Goal: Check status: Check status

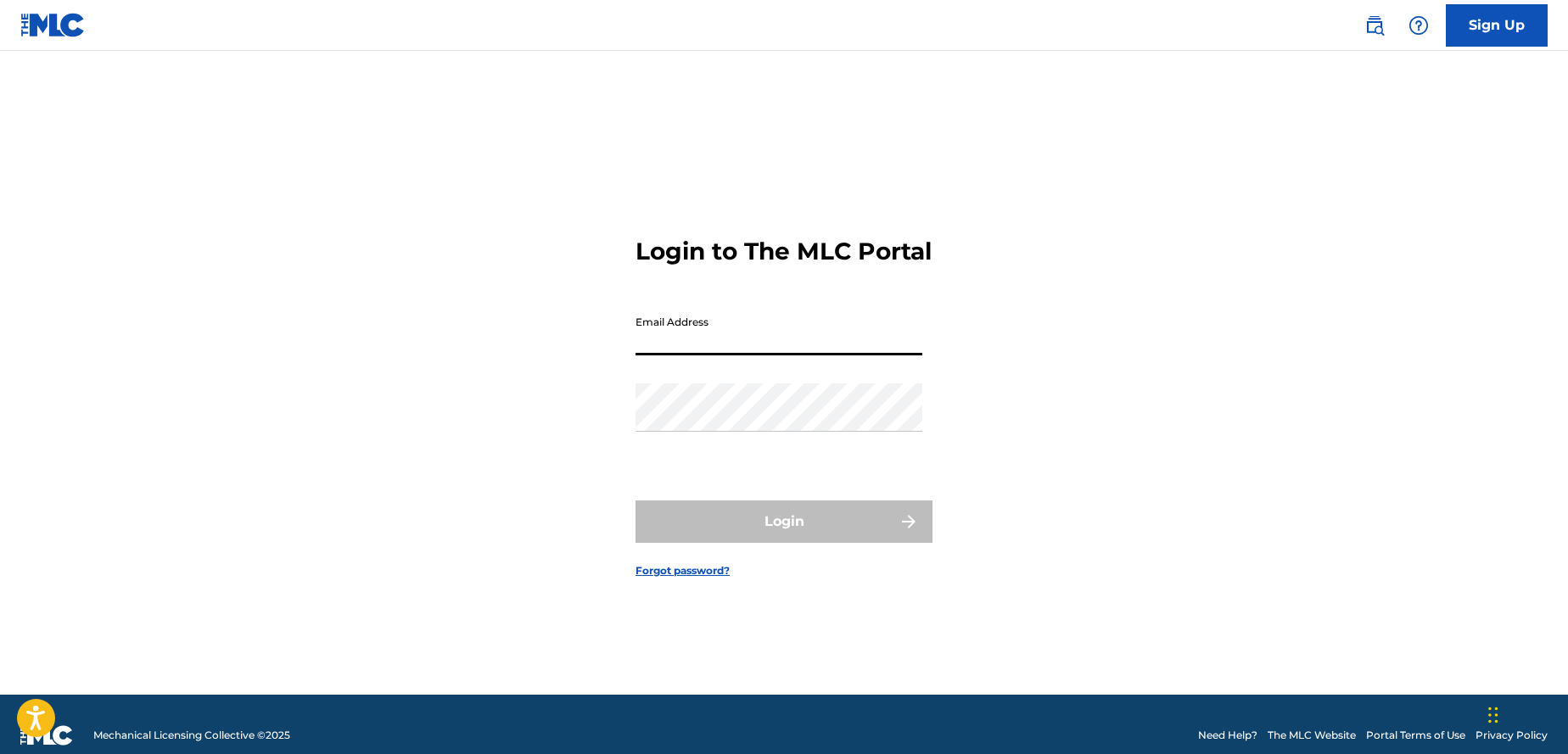
click at [688, 350] on input "Email Address" at bounding box center [779, 331] width 287 height 48
type input "[EMAIL_ADDRESS][DOMAIN_NAME]"
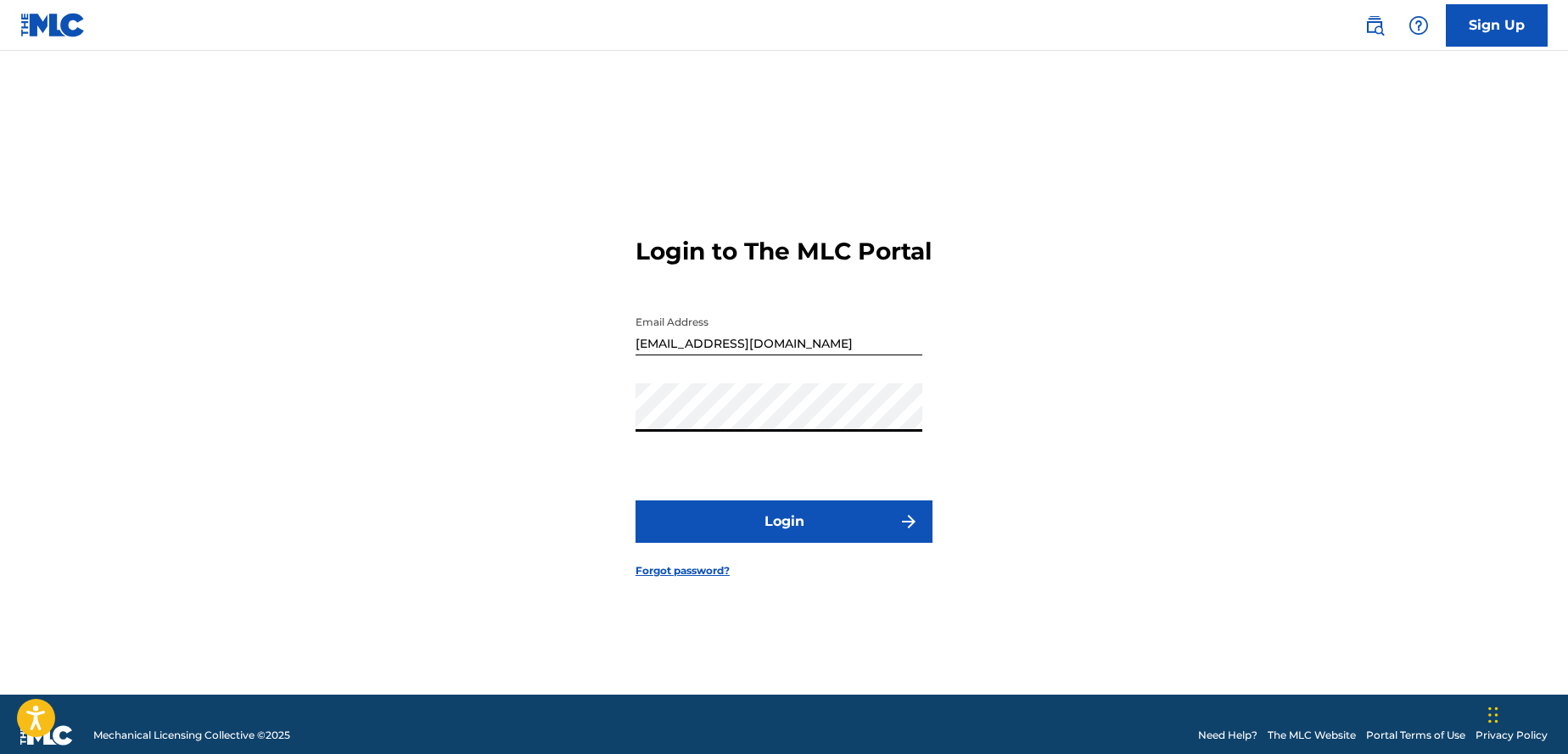
click at [636, 501] on button "Login" at bounding box center [784, 521] width 297 height 42
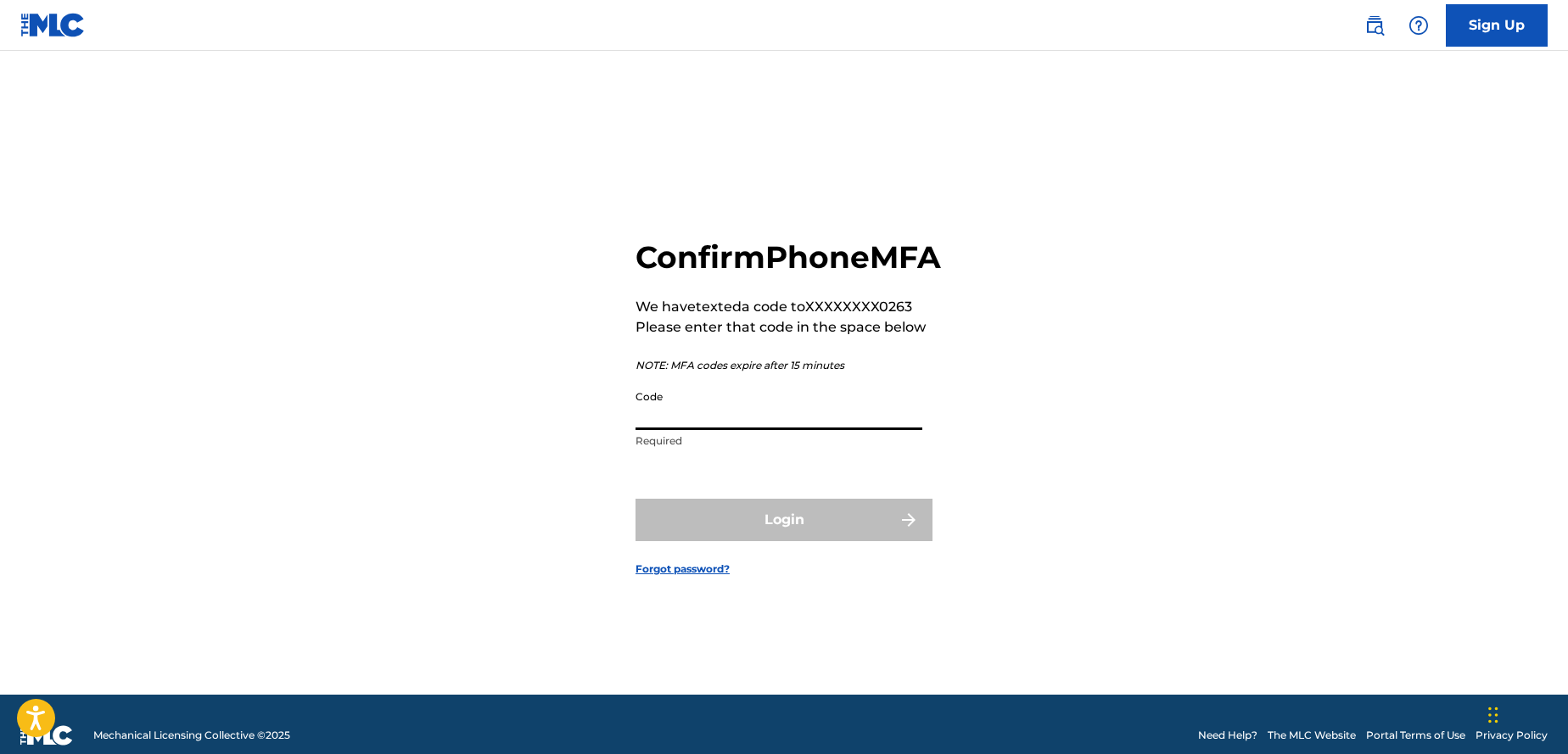
click at [683, 426] on input "Code" at bounding box center [779, 405] width 287 height 48
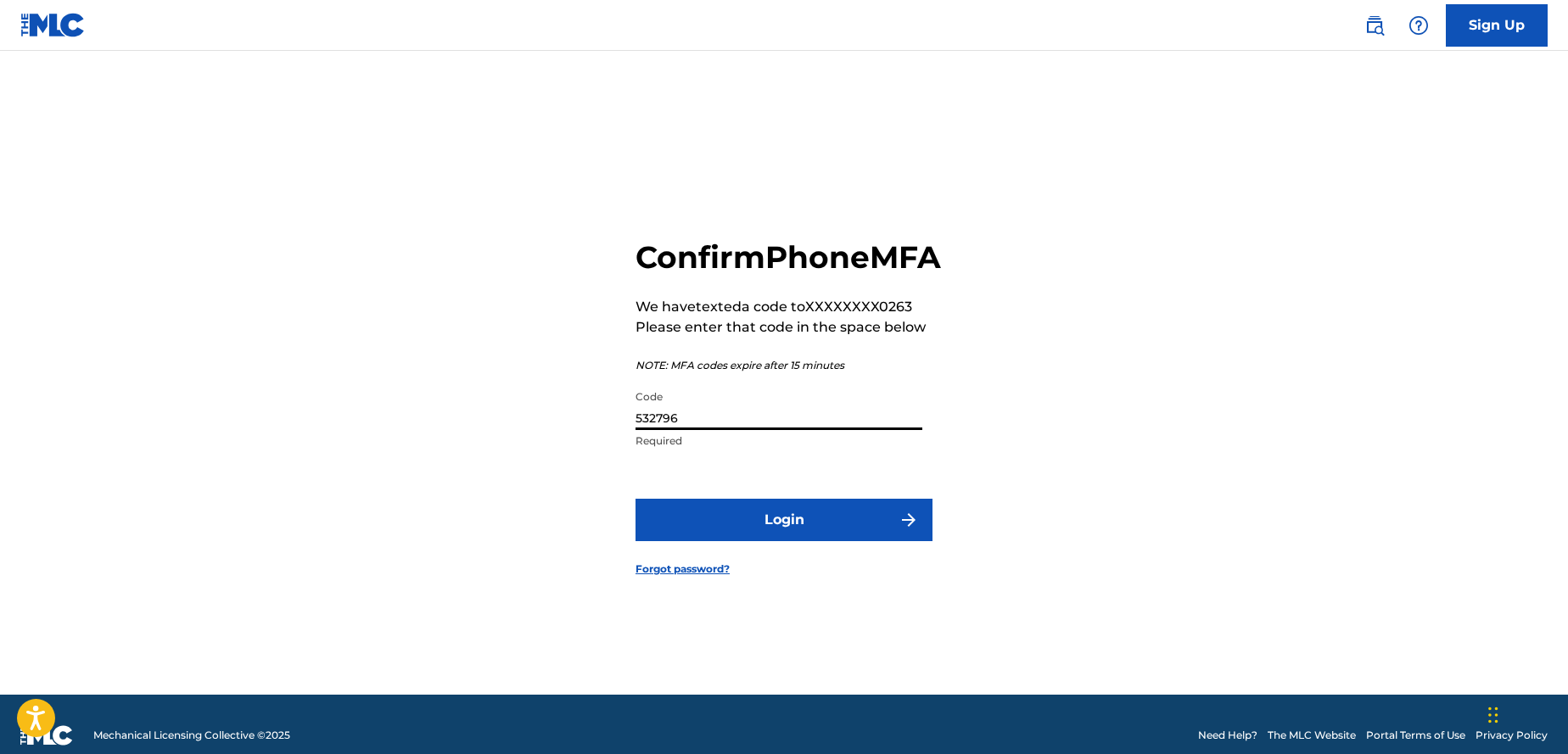
type input "532796"
click at [773, 522] on button "Login" at bounding box center [784, 519] width 297 height 42
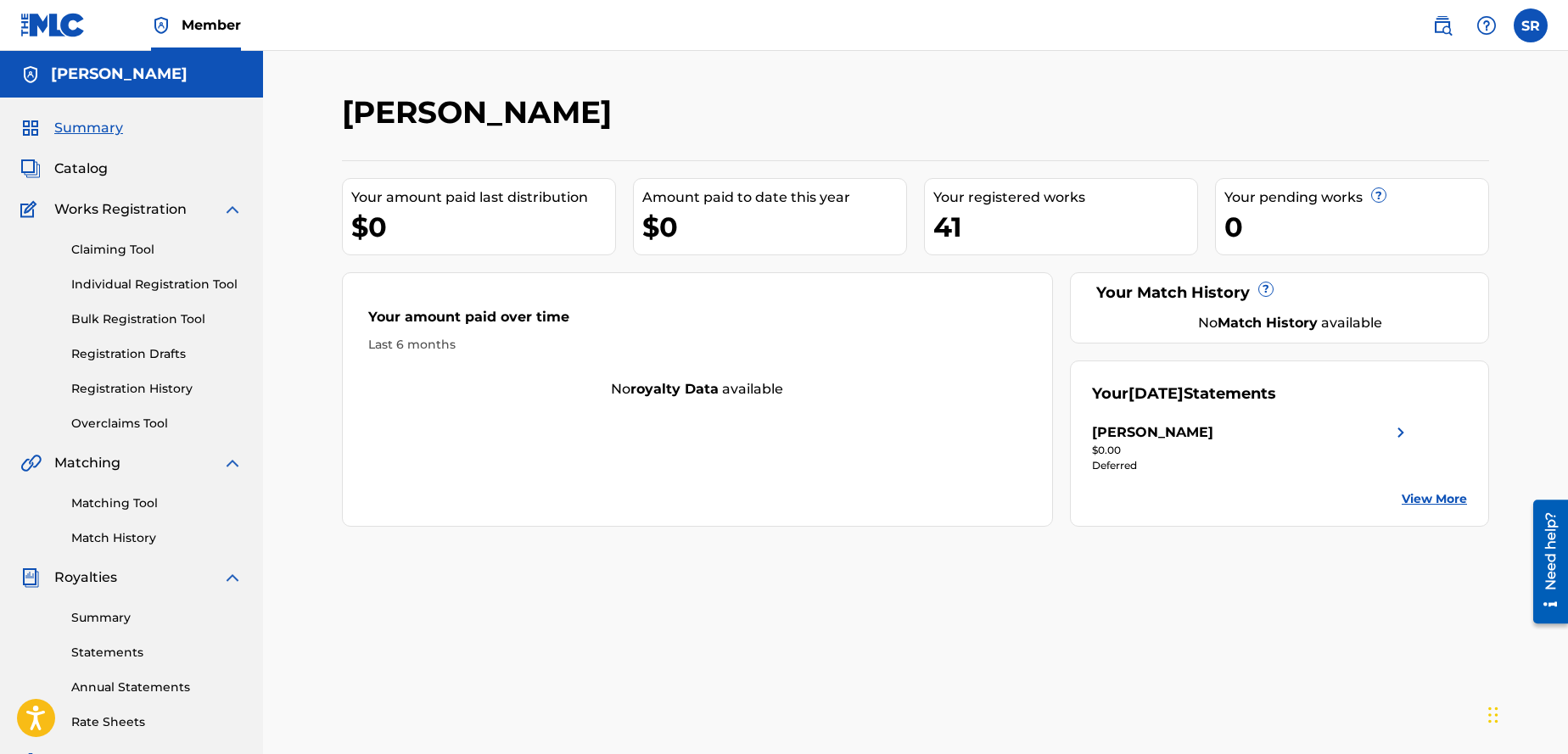
click at [129, 631] on div "Summary Statements Annual Statements Rate Sheets" at bounding box center [132, 660] width 223 height 144
click at [121, 627] on div "Summary Statements Annual Statements Rate Sheets" at bounding box center [132, 660] width 223 height 144
click at [115, 619] on link "Summary" at bounding box center [157, 618] width 171 height 18
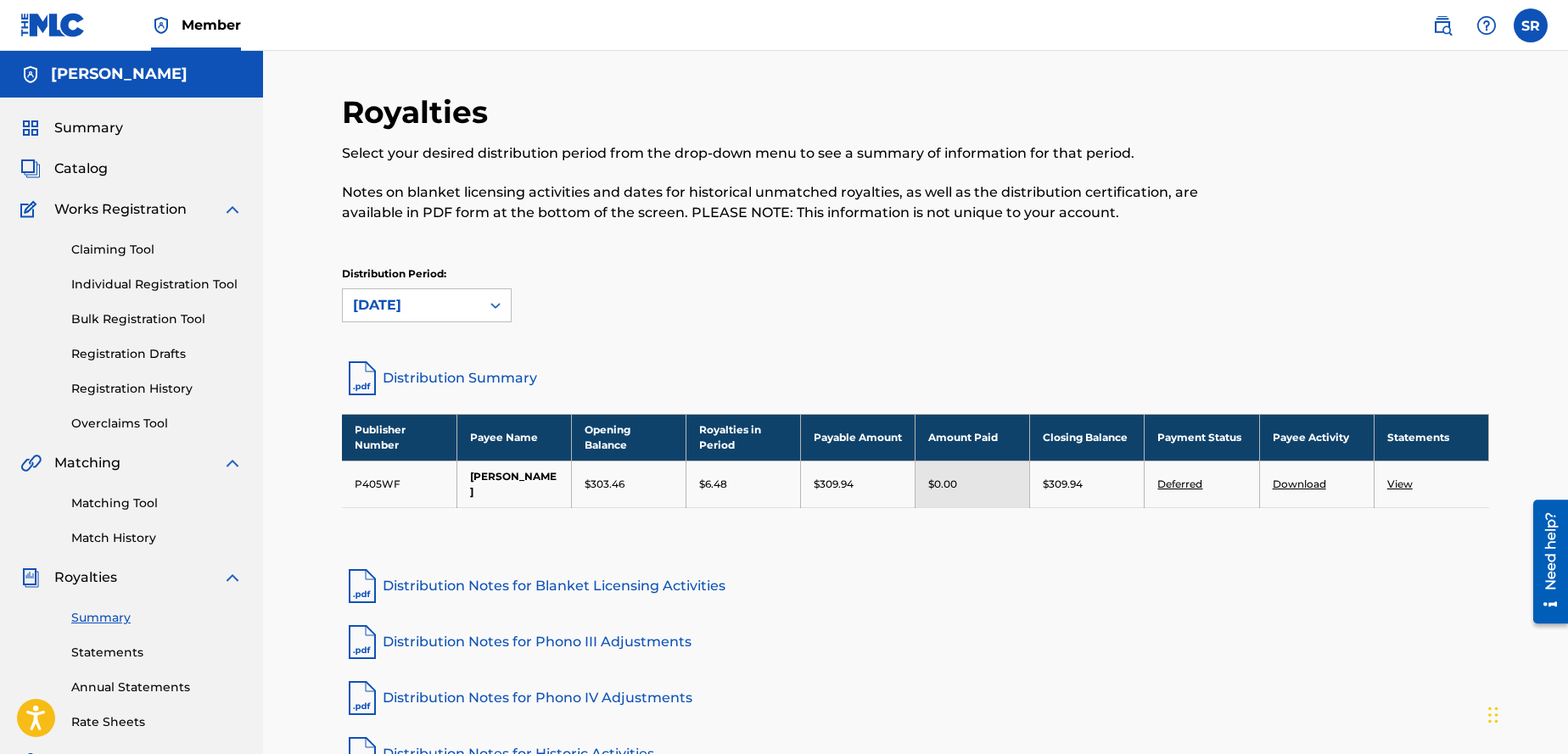
click at [235, 207] on img at bounding box center [233, 209] width 21 height 21
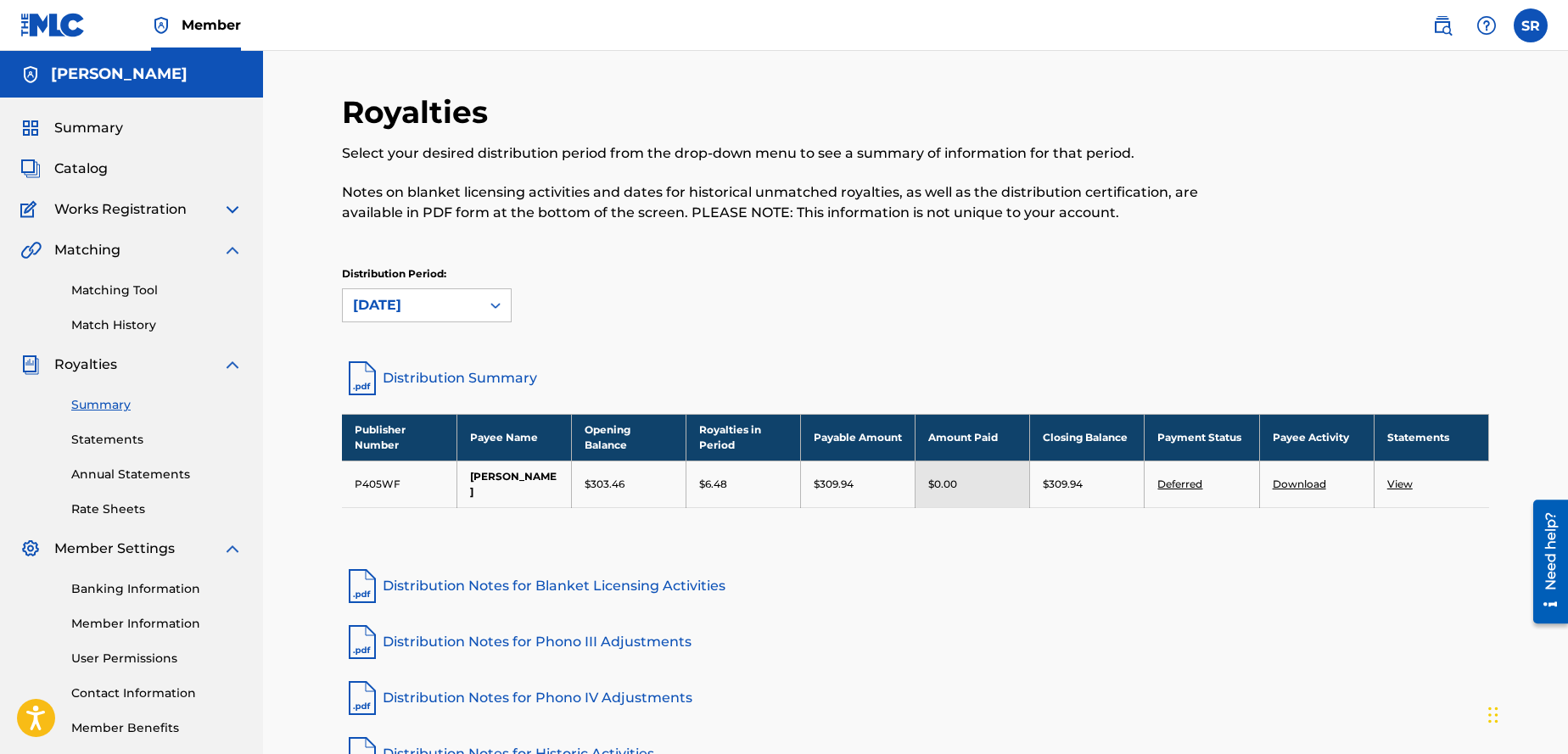
click at [226, 254] on img at bounding box center [233, 250] width 21 height 21
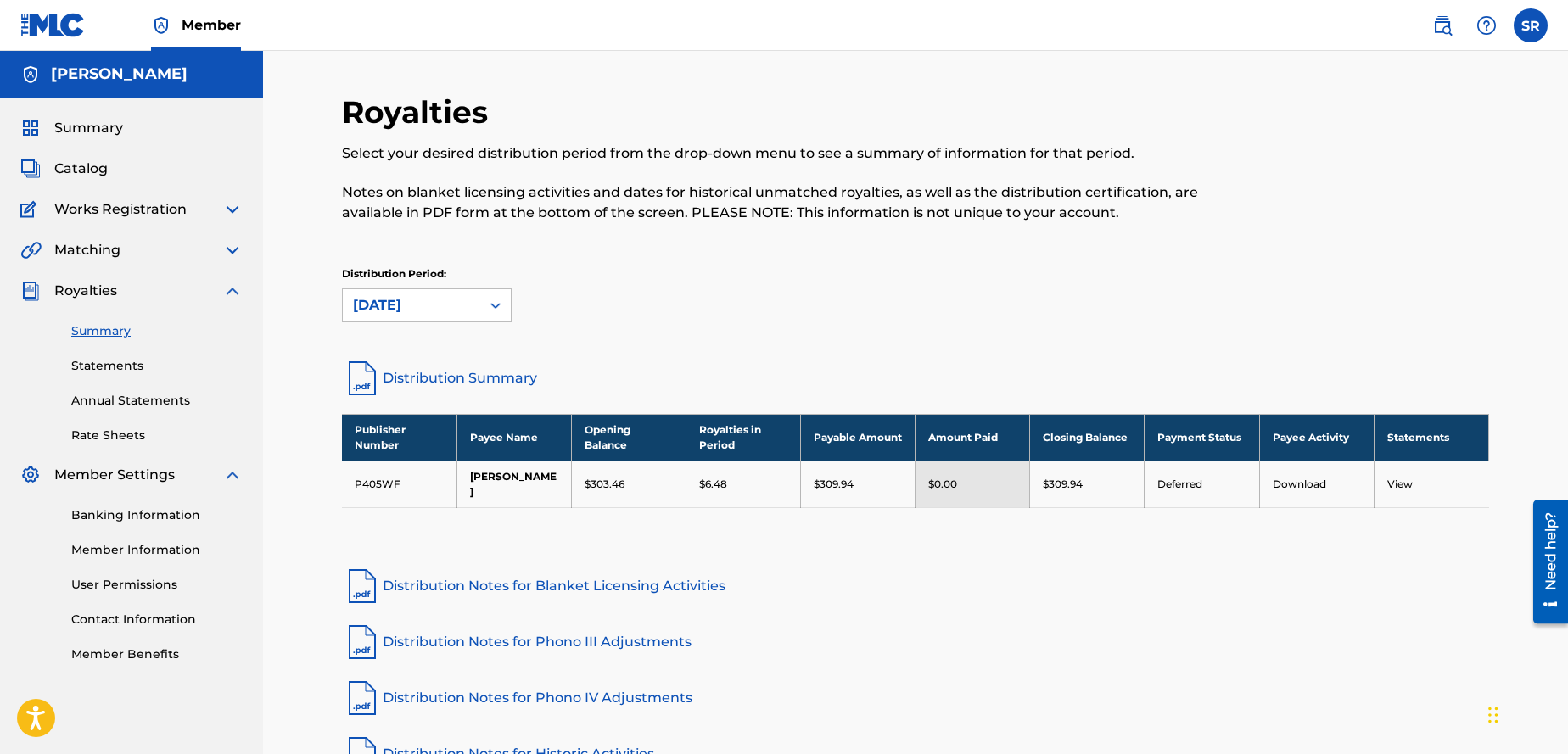
click at [219, 304] on div "Summary Statements Annual Statements Rate Sheets" at bounding box center [132, 374] width 223 height 144
click at [229, 295] on img at bounding box center [233, 291] width 21 height 21
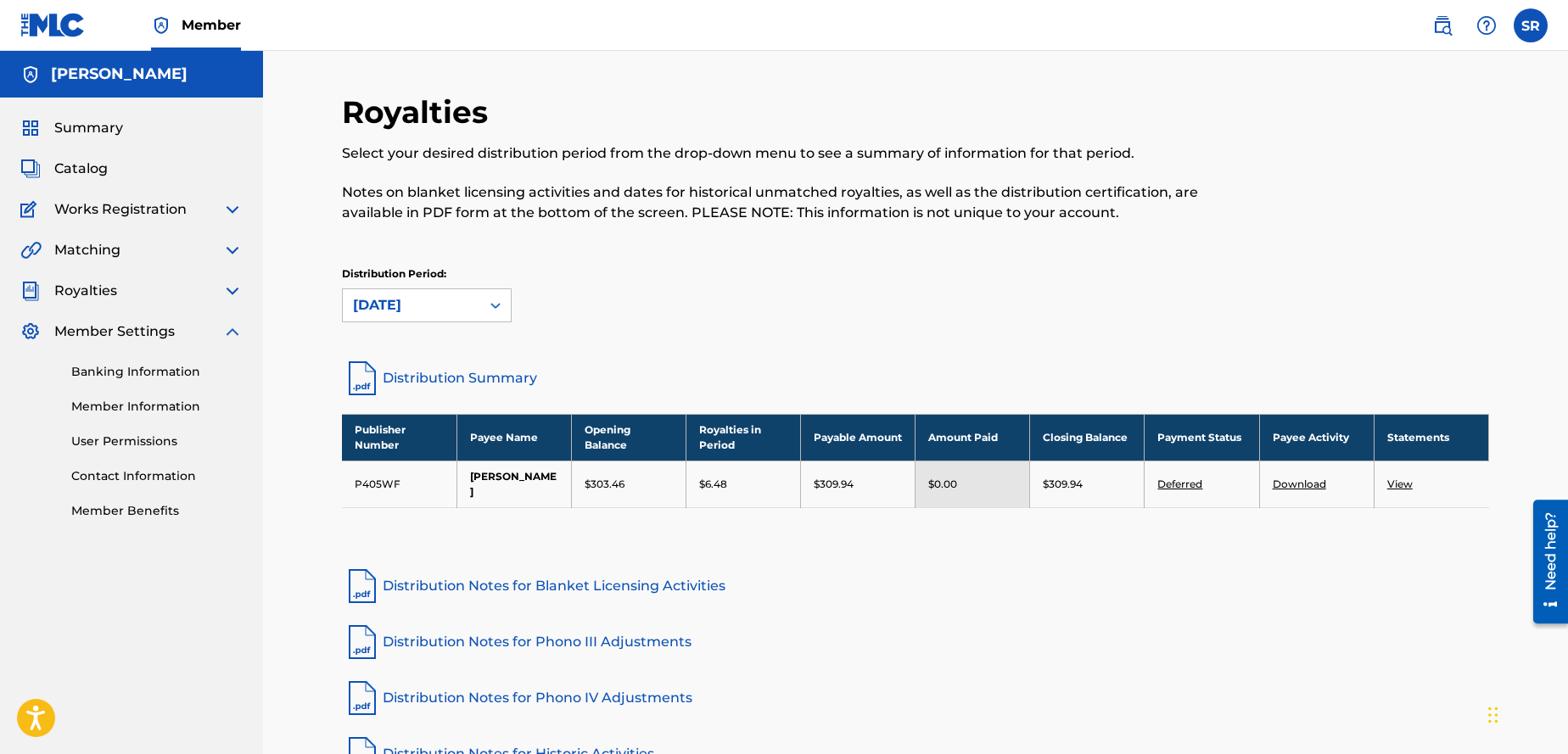
click at [224, 319] on div "Summary Catalog Works Registration Claiming Tool Individual Registration Tool B…" at bounding box center [131, 318] width 263 height 443
click at [227, 335] on img at bounding box center [233, 331] width 21 height 21
